Goal: Task Accomplishment & Management: Use online tool/utility

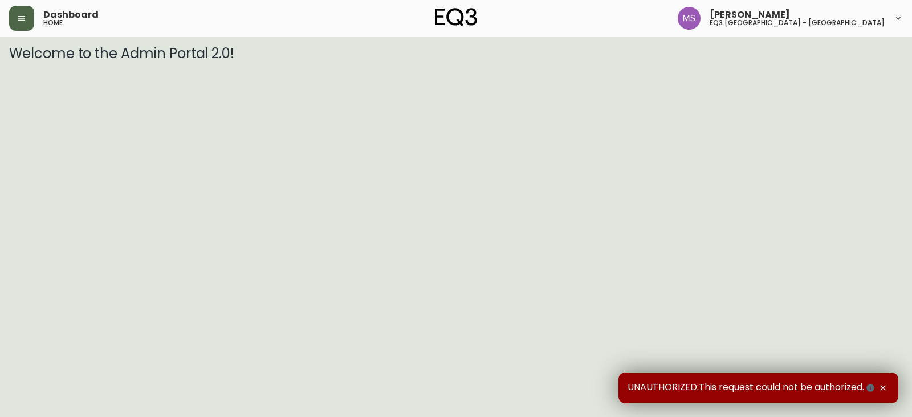
click at [24, 25] on button "button" at bounding box center [21, 18] width 25 height 25
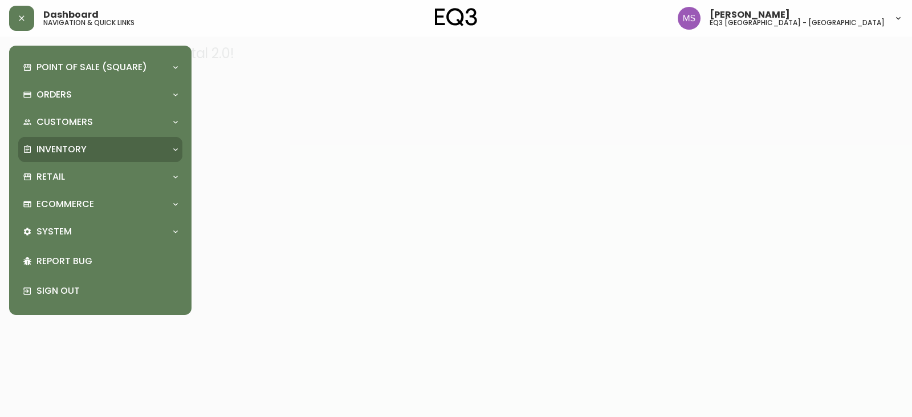
click at [52, 144] on p "Inventory" at bounding box center [61, 149] width 50 height 13
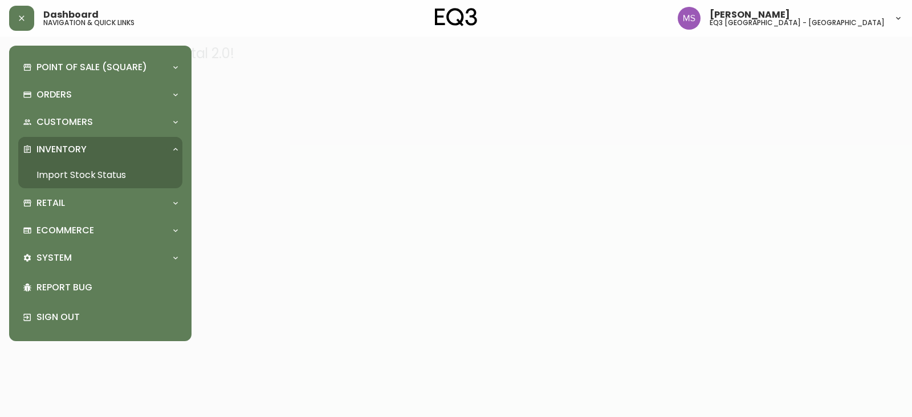
click at [63, 176] on link "Import Stock Status" at bounding box center [100, 175] width 164 height 26
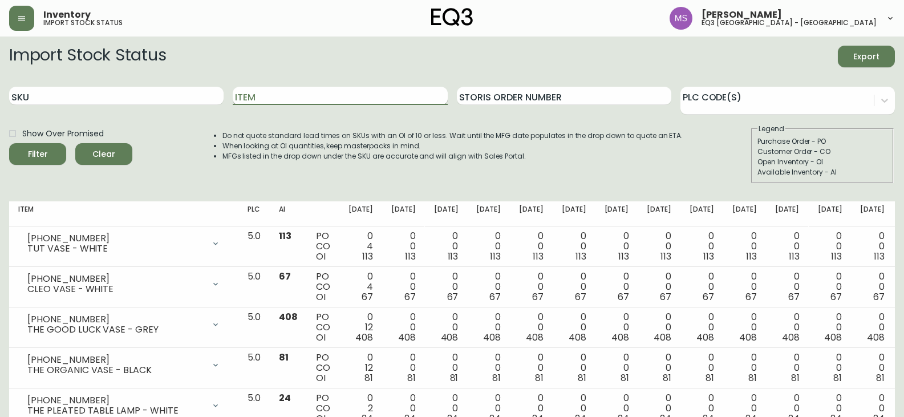
click at [252, 99] on input "Item" at bounding box center [340, 96] width 214 height 18
type input "boxy"
click at [9, 143] on button "Filter" at bounding box center [37, 154] width 57 height 22
